Goal: Task Accomplishment & Management: Use online tool/utility

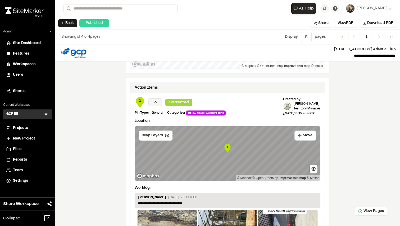
scroll to position [553, 0]
click at [227, 148] on text "1" at bounding box center [227, 148] width 2 height 4
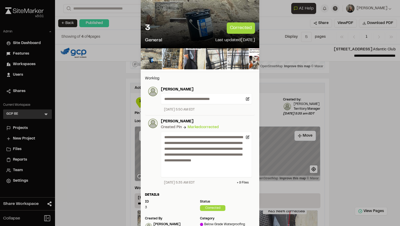
scroll to position [0, 0]
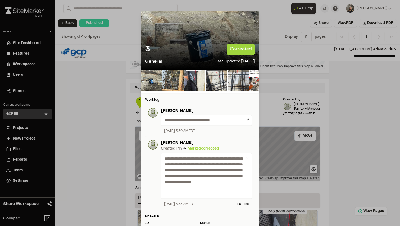
click at [150, 22] on icon at bounding box center [149, 19] width 9 height 9
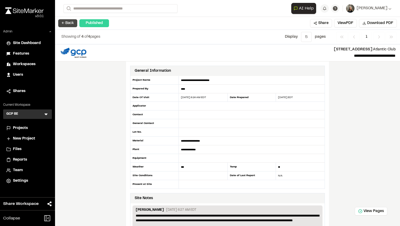
click at [62, 23] on button "← Back" at bounding box center [67, 23] width 19 height 8
click at [67, 23] on button "← Back" at bounding box center [67, 23] width 19 height 8
click at [17, 131] on span "Projects" at bounding box center [20, 129] width 15 height 6
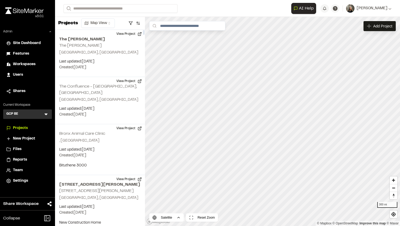
click at [44, 117] on icon at bounding box center [45, 114] width 5 height 5
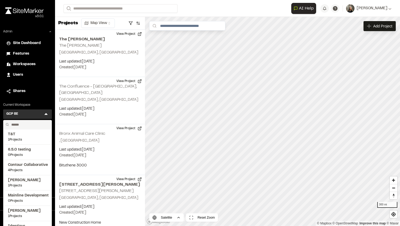
click at [36, 122] on input "text" at bounding box center [29, 124] width 40 height 9
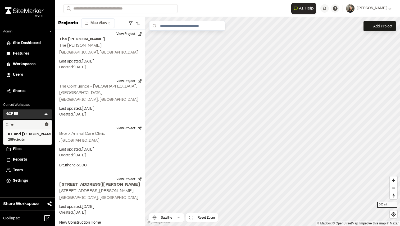
type input "**"
click at [30, 135] on span "KT and [PERSON_NAME]" at bounding box center [27, 135] width 39 height 6
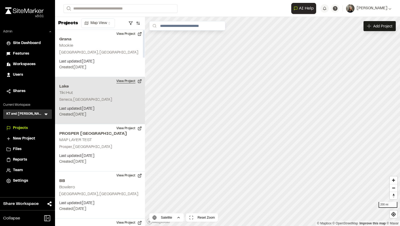
click at [122, 79] on button "View Project" at bounding box center [129, 81] width 32 height 8
click at [123, 78] on button "View Project" at bounding box center [129, 81] width 32 height 8
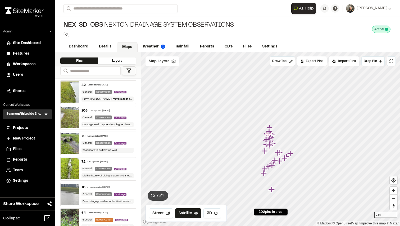
click at [29, 54] on div "Features" at bounding box center [31, 54] width 36 height 6
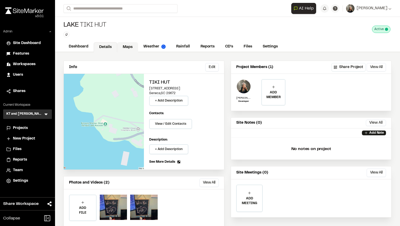
click at [131, 48] on link "Maps" at bounding box center [127, 47] width 21 height 10
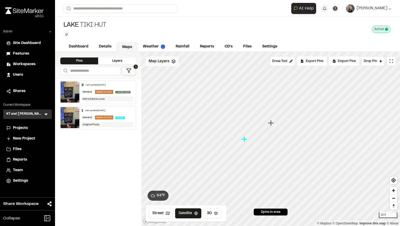
click at [159, 60] on span "Map Layers" at bounding box center [158, 62] width 21 height 6
click at [175, 62] on html "Close sidebar v 3.0.1 Admin Site Dashboard Features Workspaces Users Shares Cur…" at bounding box center [200, 113] width 400 height 226
click at [167, 72] on link "Add Layer" at bounding box center [165, 72] width 40 height 9
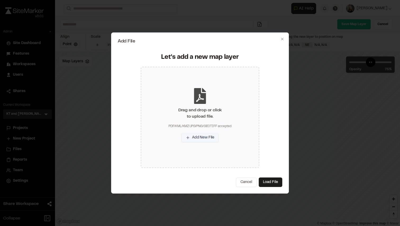
click at [203, 137] on button "Add New File" at bounding box center [200, 138] width 38 height 10
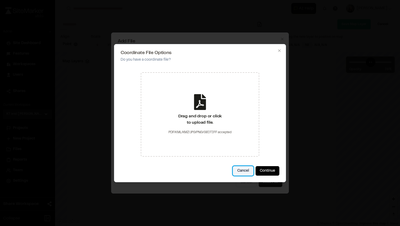
click at [244, 171] on button "Cancel" at bounding box center [243, 171] width 21 height 10
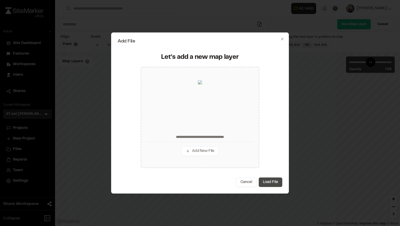
click at [266, 181] on button "Load File" at bounding box center [270, 183] width 24 height 10
type input "**********"
type input "****"
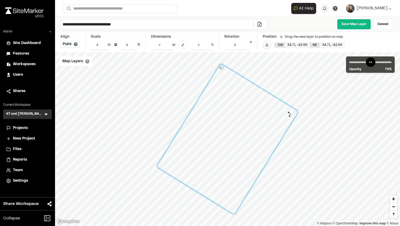
type input "**********"
drag, startPoint x: 273, startPoint y: 77, endPoint x: 289, endPoint y: 115, distance: 41.3
click at [289, 115] on div at bounding box center [227, 139] width 142 height 151
click at [347, 25] on link "Save Map Layer" at bounding box center [354, 24] width 34 height 11
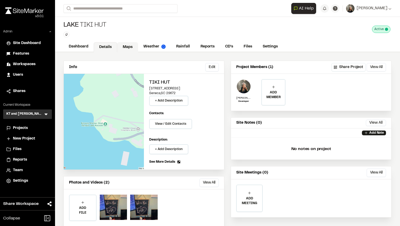
click at [131, 48] on link "Maps" at bounding box center [127, 47] width 21 height 10
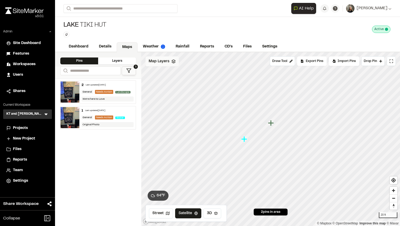
click at [160, 62] on span "Map Layers" at bounding box center [158, 62] width 21 height 6
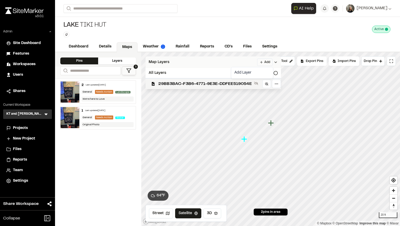
click at [268, 62] on html "Close sidebar v 3.0.1 Admin Site Dashboard Features Workspaces Users Shares Cur…" at bounding box center [200, 113] width 400 height 226
click at [250, 75] on link "Add Layer" at bounding box center [252, 72] width 40 height 9
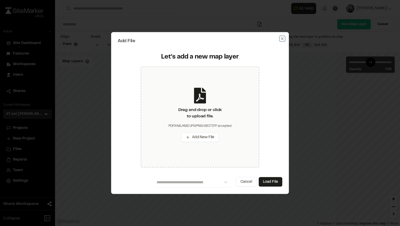
click at [281, 38] on icon "button" at bounding box center [282, 38] width 4 height 4
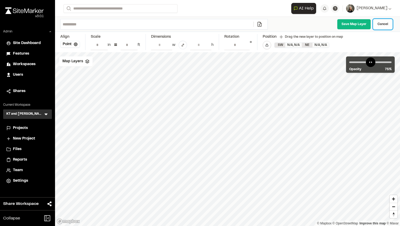
click at [384, 25] on link "Cancel" at bounding box center [383, 24] width 20 height 11
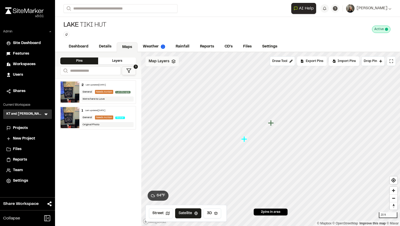
click at [165, 66] on div "Map Layers" at bounding box center [161, 62] width 33 height 10
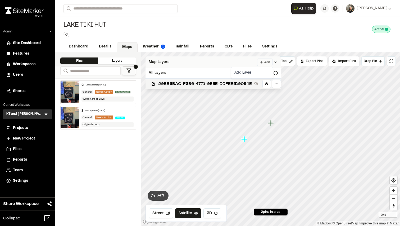
click at [267, 62] on html "Close sidebar v 3.0.1 Admin Site Dashboard Features Workspaces Users Shares Cur…" at bounding box center [200, 113] width 400 height 226
click at [252, 72] on link "Add Layer" at bounding box center [252, 72] width 40 height 9
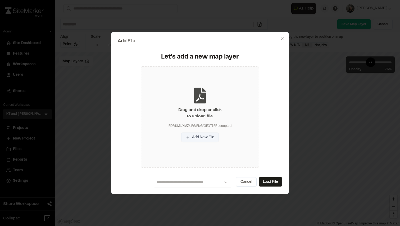
click at [202, 137] on button "Add New File" at bounding box center [200, 138] width 38 height 10
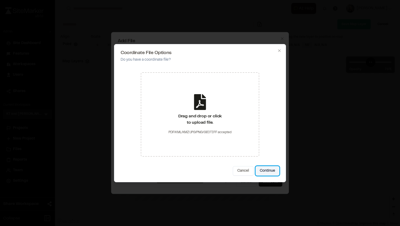
click at [257, 170] on button "Continue" at bounding box center [267, 171] width 24 height 10
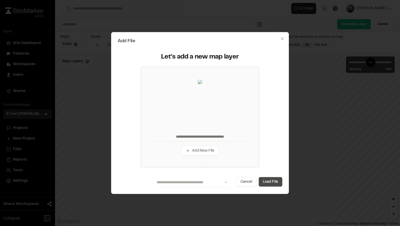
click at [261, 179] on button "Load File" at bounding box center [270, 183] width 24 height 10
type input "**********"
type input "****"
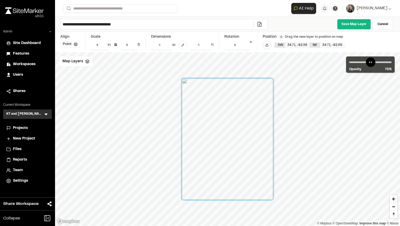
click at [75, 44] on icon at bounding box center [76, 45] width 4 height 4
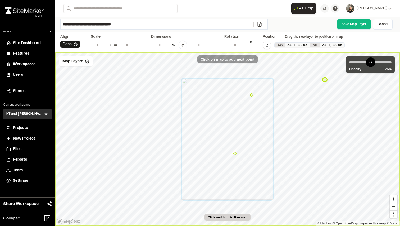
type input "**********"
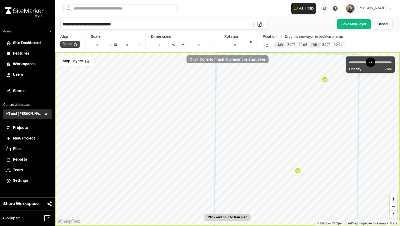
click at [75, 44] on icon at bounding box center [76, 45] width 4 height 4
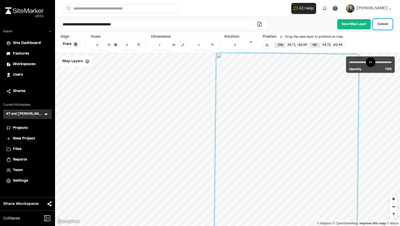
click at [378, 24] on link "Cancel" at bounding box center [383, 24] width 20 height 11
